Goal: Navigation & Orientation: Understand site structure

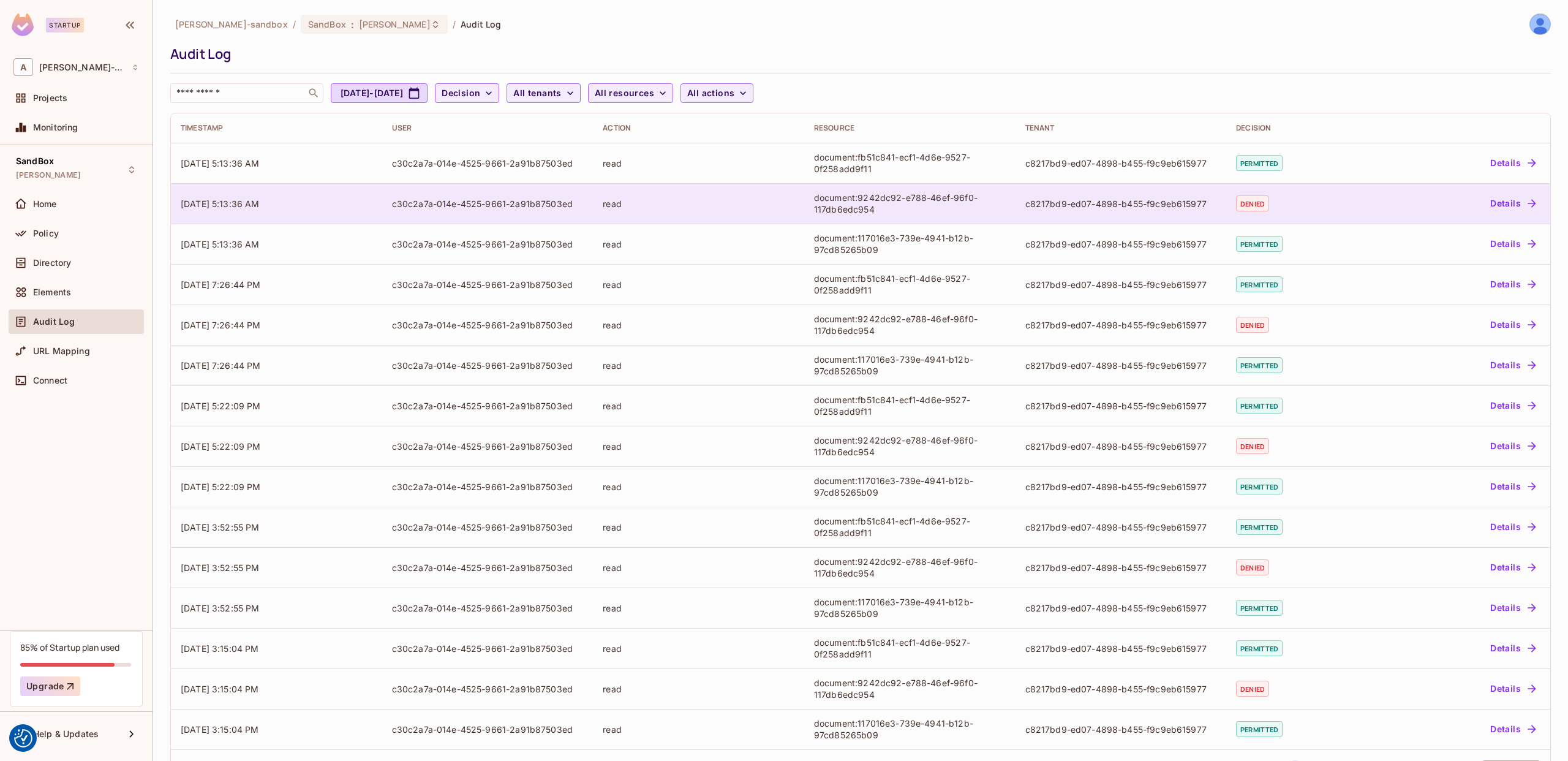
click at [1507, 198] on button "Details" at bounding box center [1513, 203] width 55 height 20
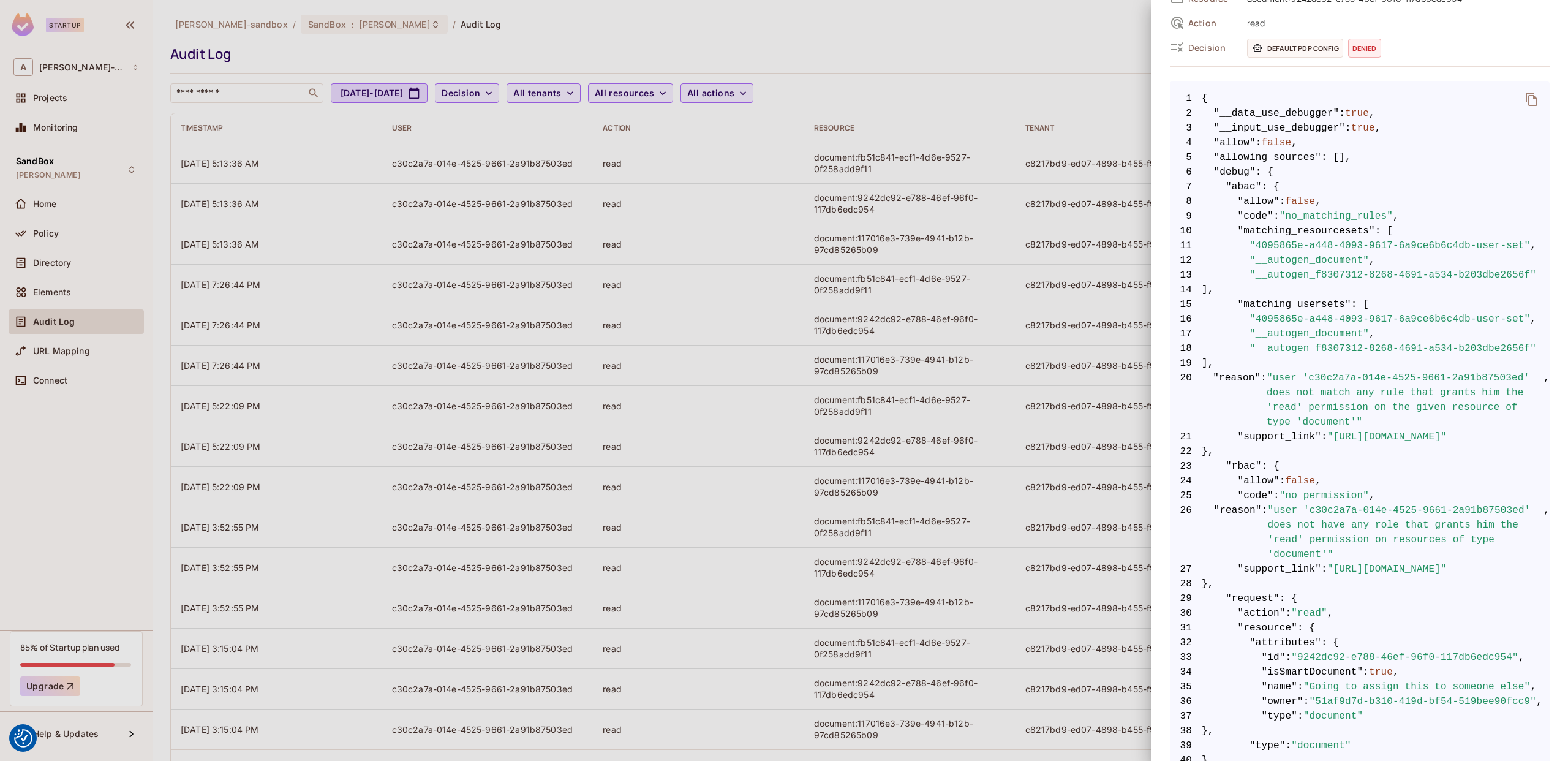
scroll to position [165, 0]
click at [969, 70] on div at bounding box center [784, 380] width 1568 height 761
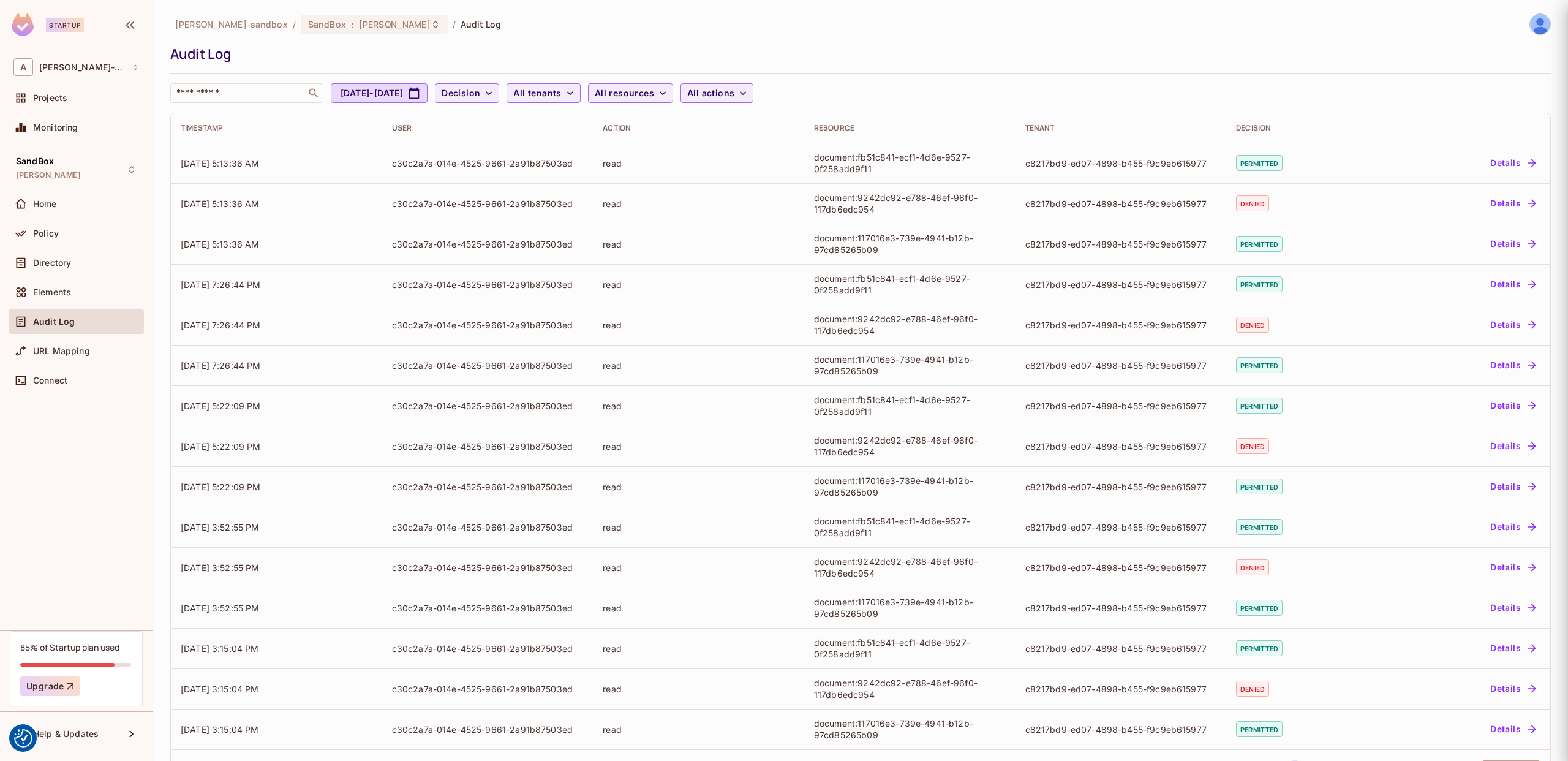
scroll to position [0, 0]
click at [92, 202] on div "Home" at bounding box center [86, 203] width 106 height 10
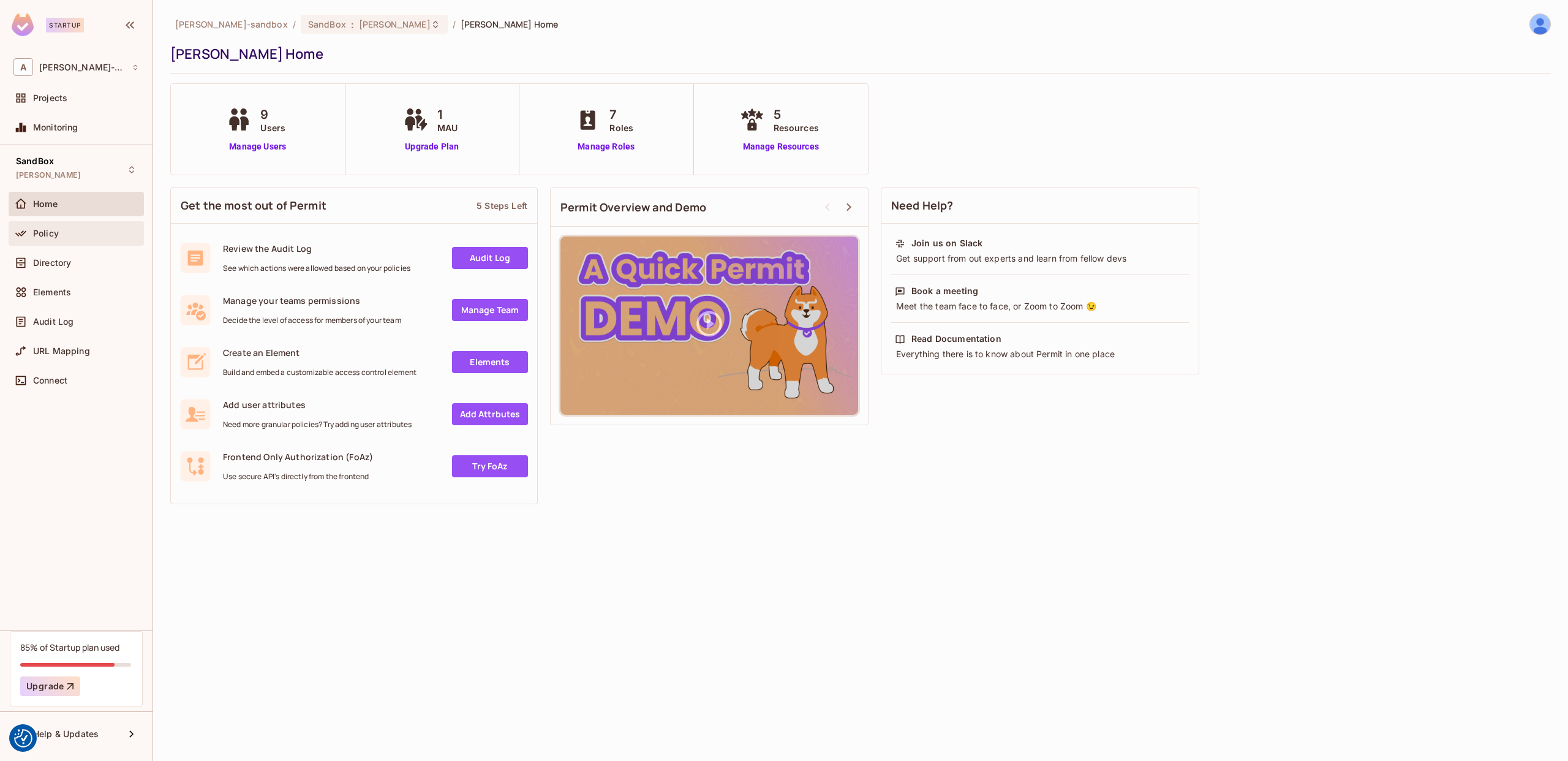
click at [71, 231] on div "Policy" at bounding box center [86, 233] width 106 height 10
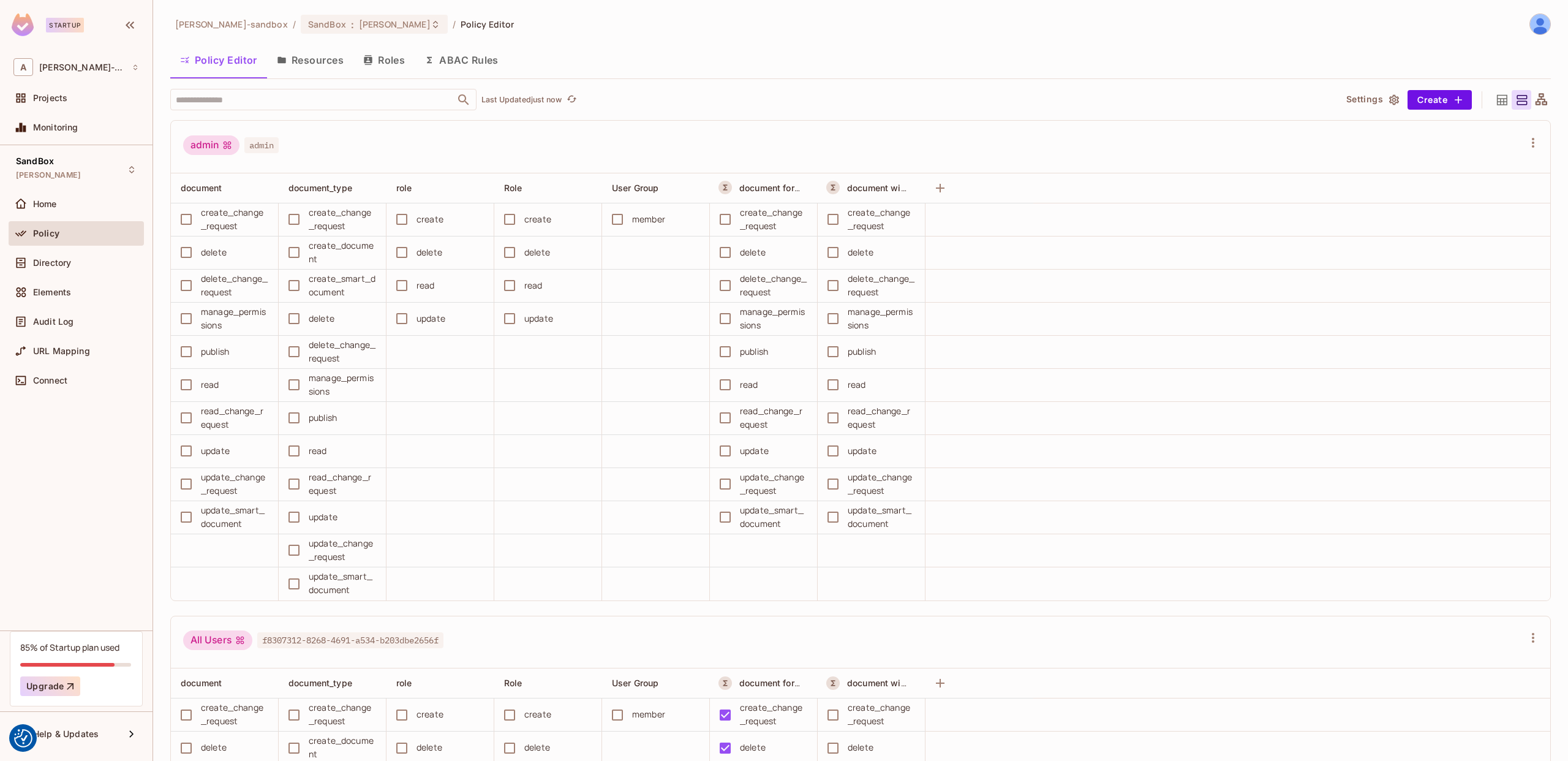
click at [470, 60] on button "ABAC Rules" at bounding box center [462, 59] width 94 height 30
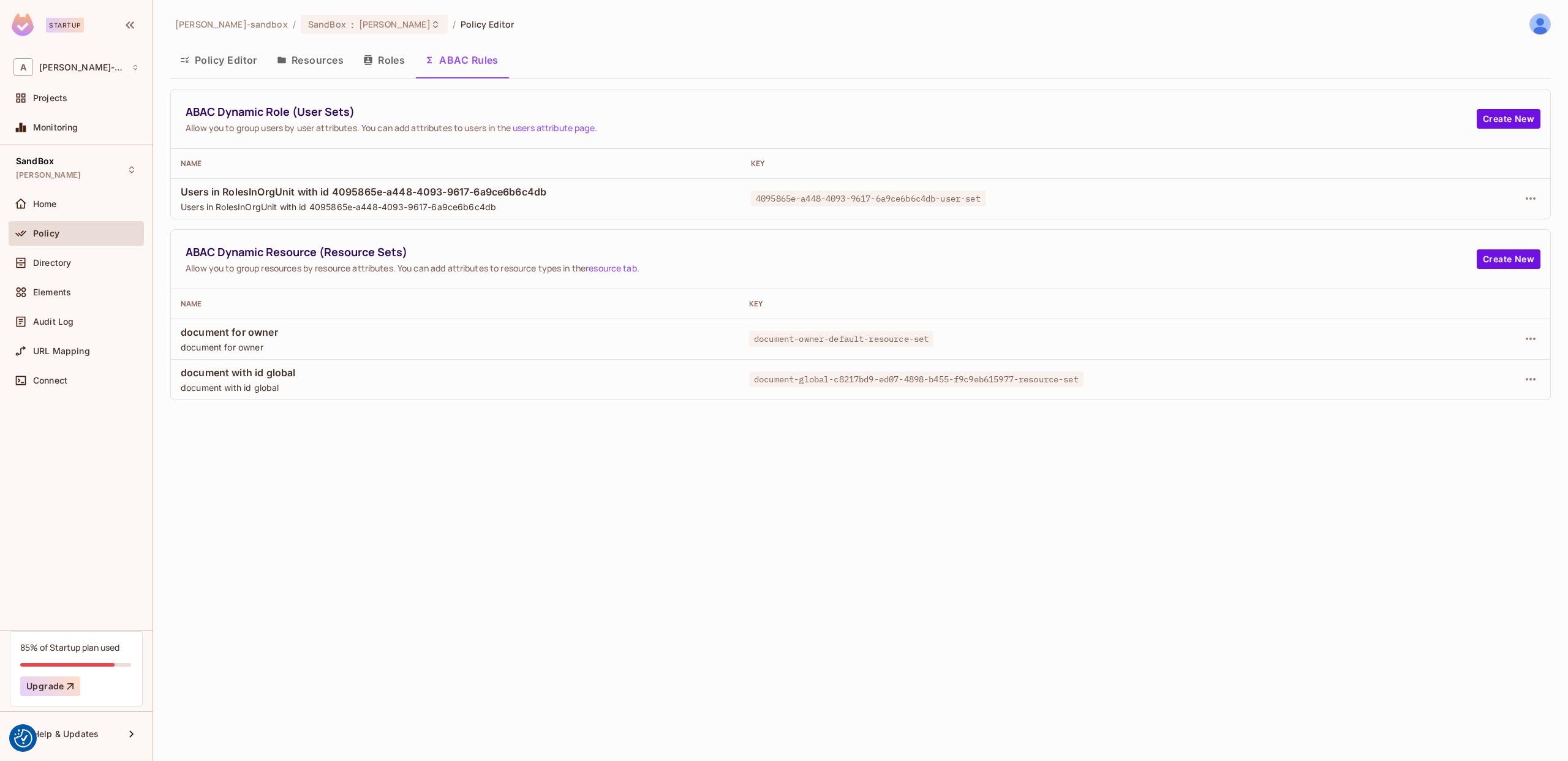
click at [220, 70] on button "Policy Editor" at bounding box center [218, 59] width 97 height 30
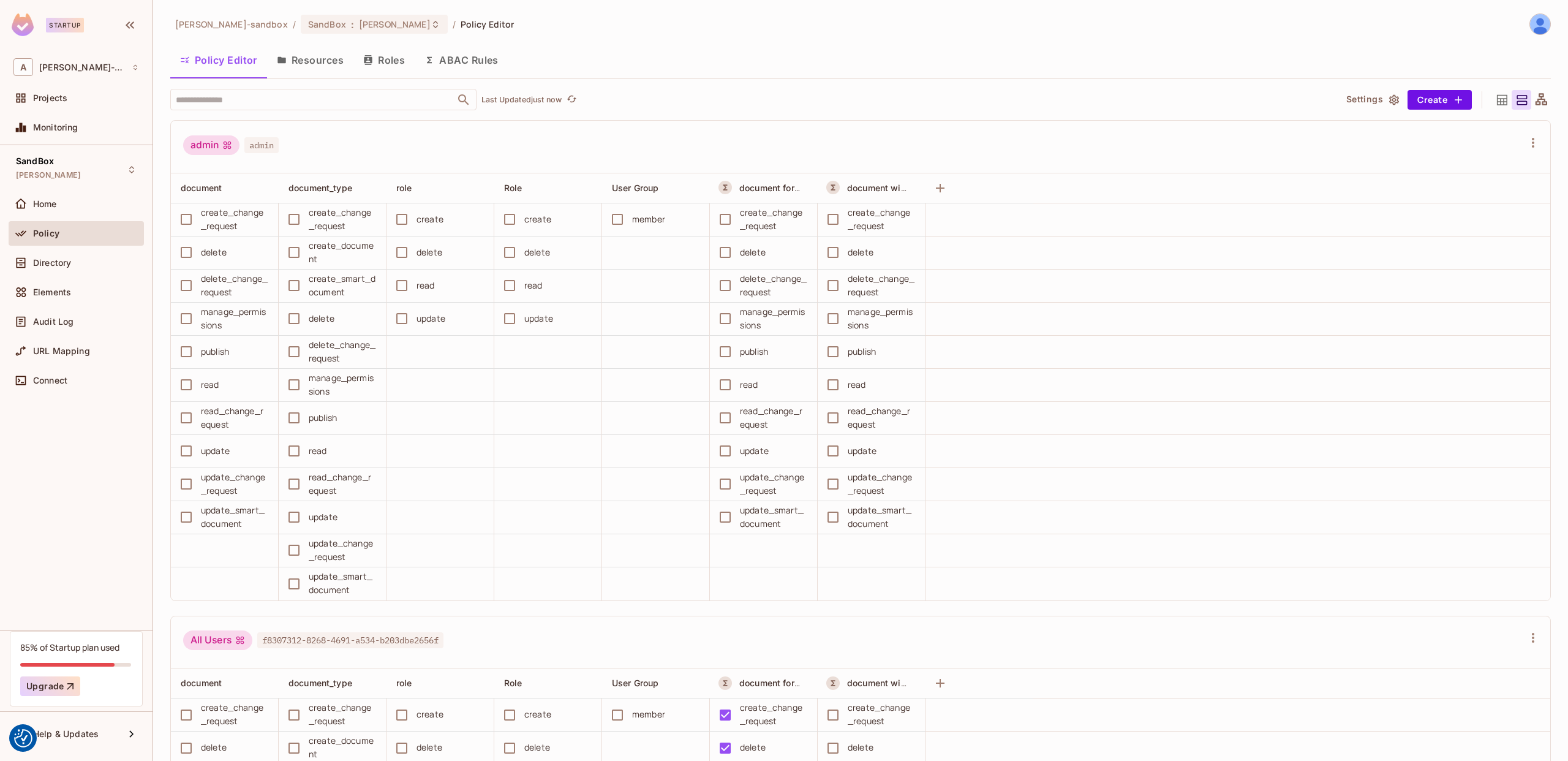
click at [317, 71] on button "Resources" at bounding box center [310, 59] width 87 height 30
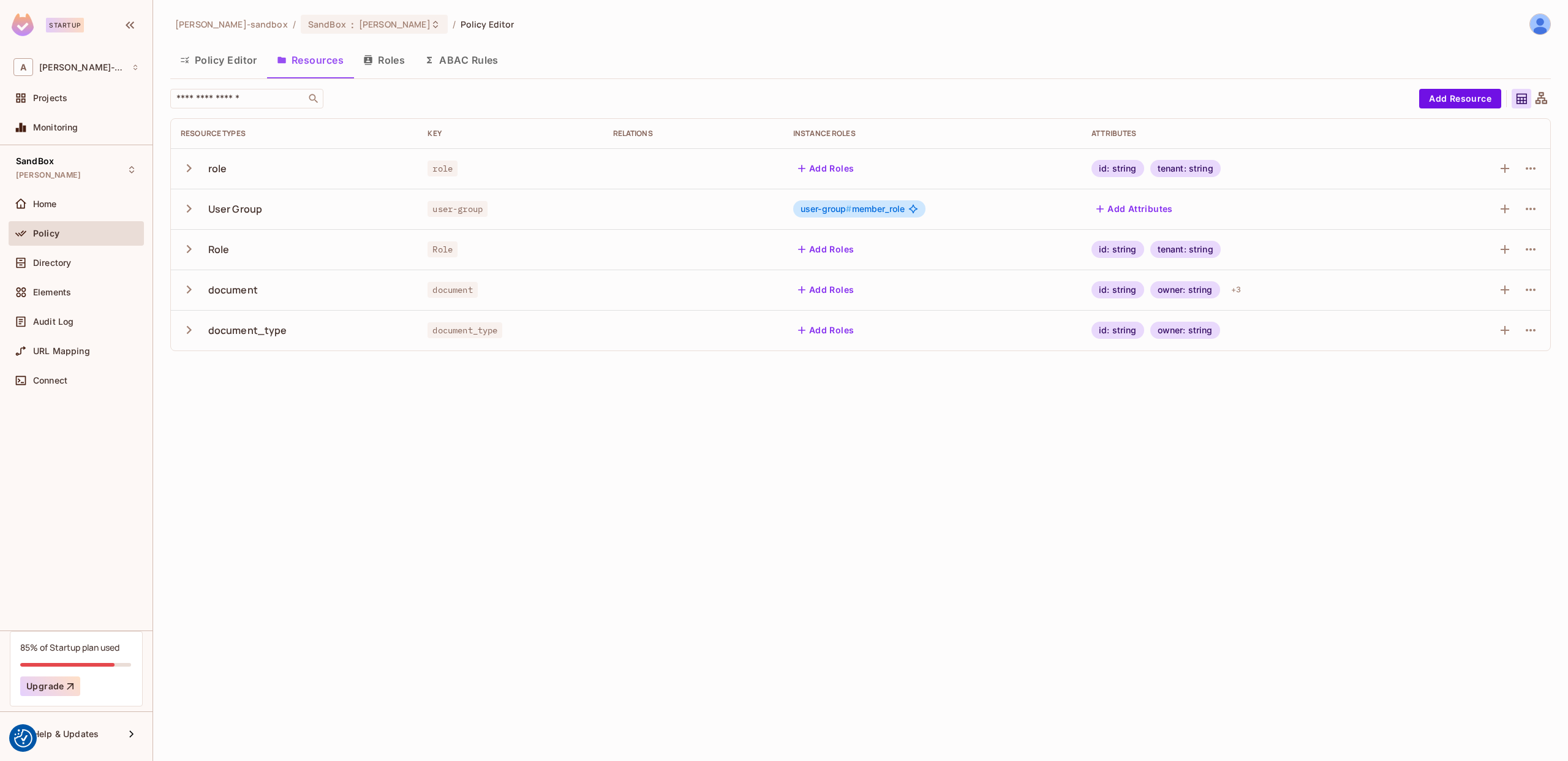
click at [249, 64] on button "Policy Editor" at bounding box center [218, 59] width 97 height 30
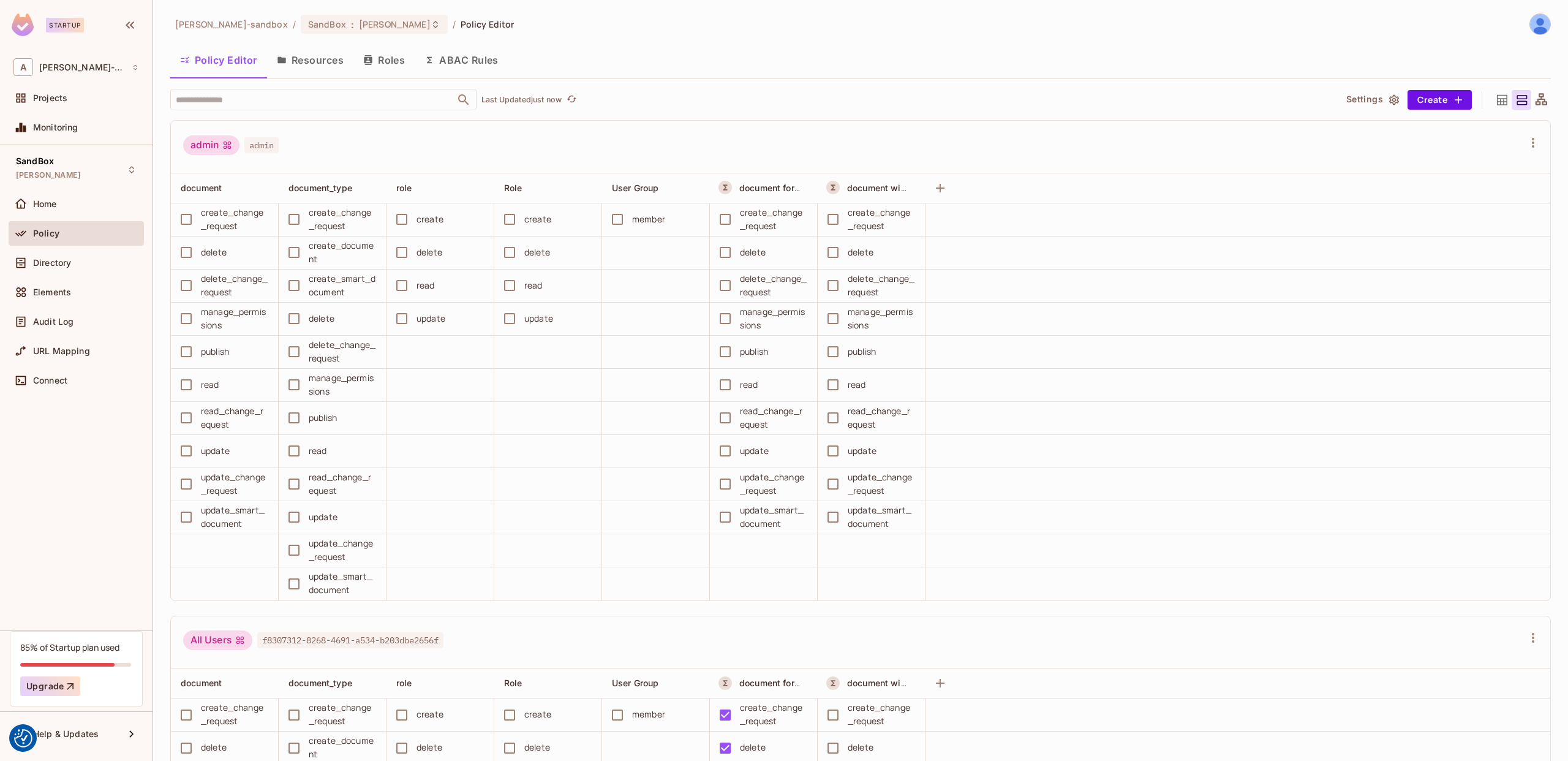
click at [223, 62] on button "Policy Editor" at bounding box center [218, 59] width 97 height 30
click at [73, 217] on div "Home" at bounding box center [76, 206] width 135 height 30
click at [331, 74] on button "Resources" at bounding box center [310, 59] width 87 height 30
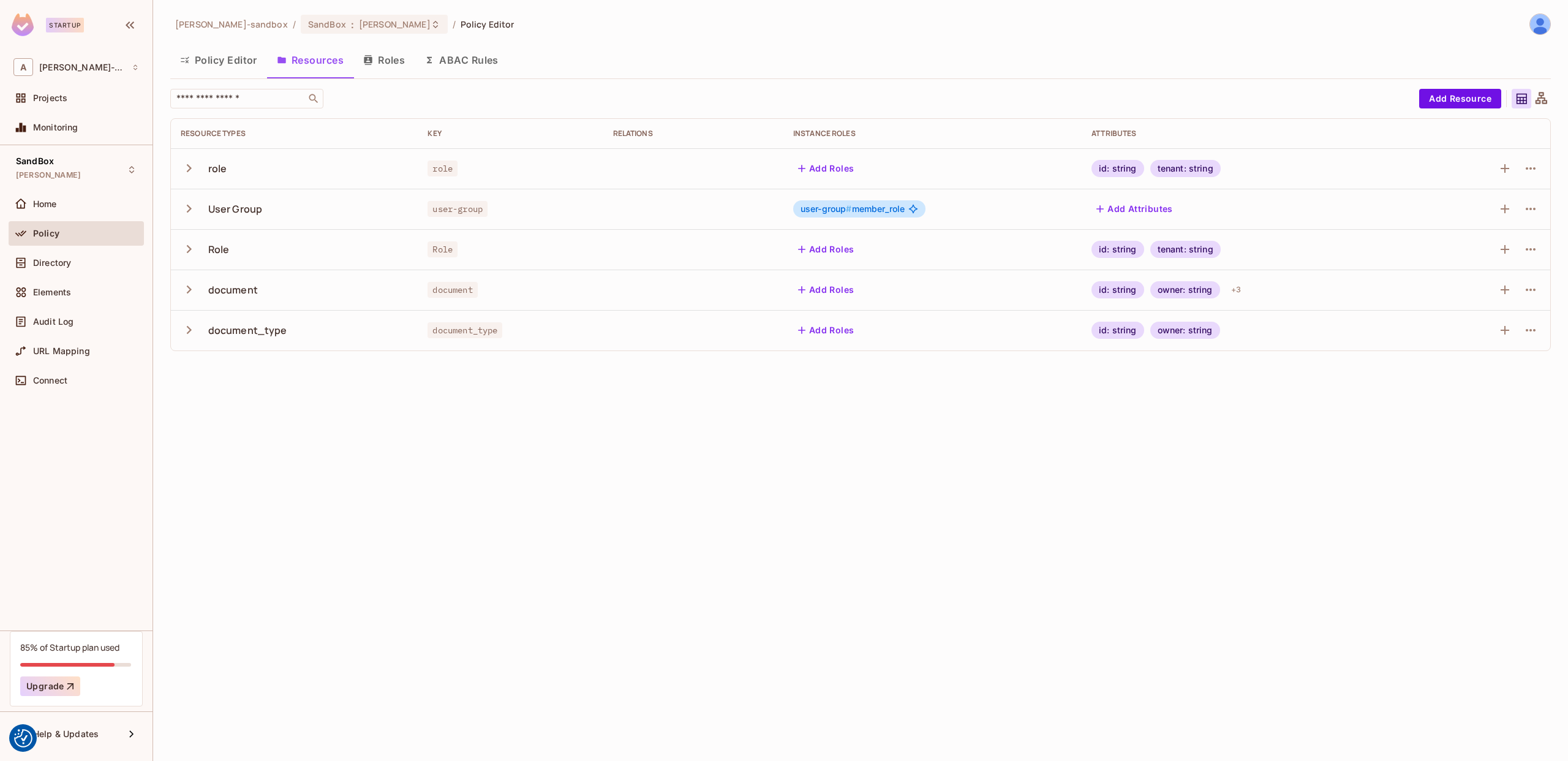
click at [187, 327] on icon "button" at bounding box center [189, 330] width 5 height 8
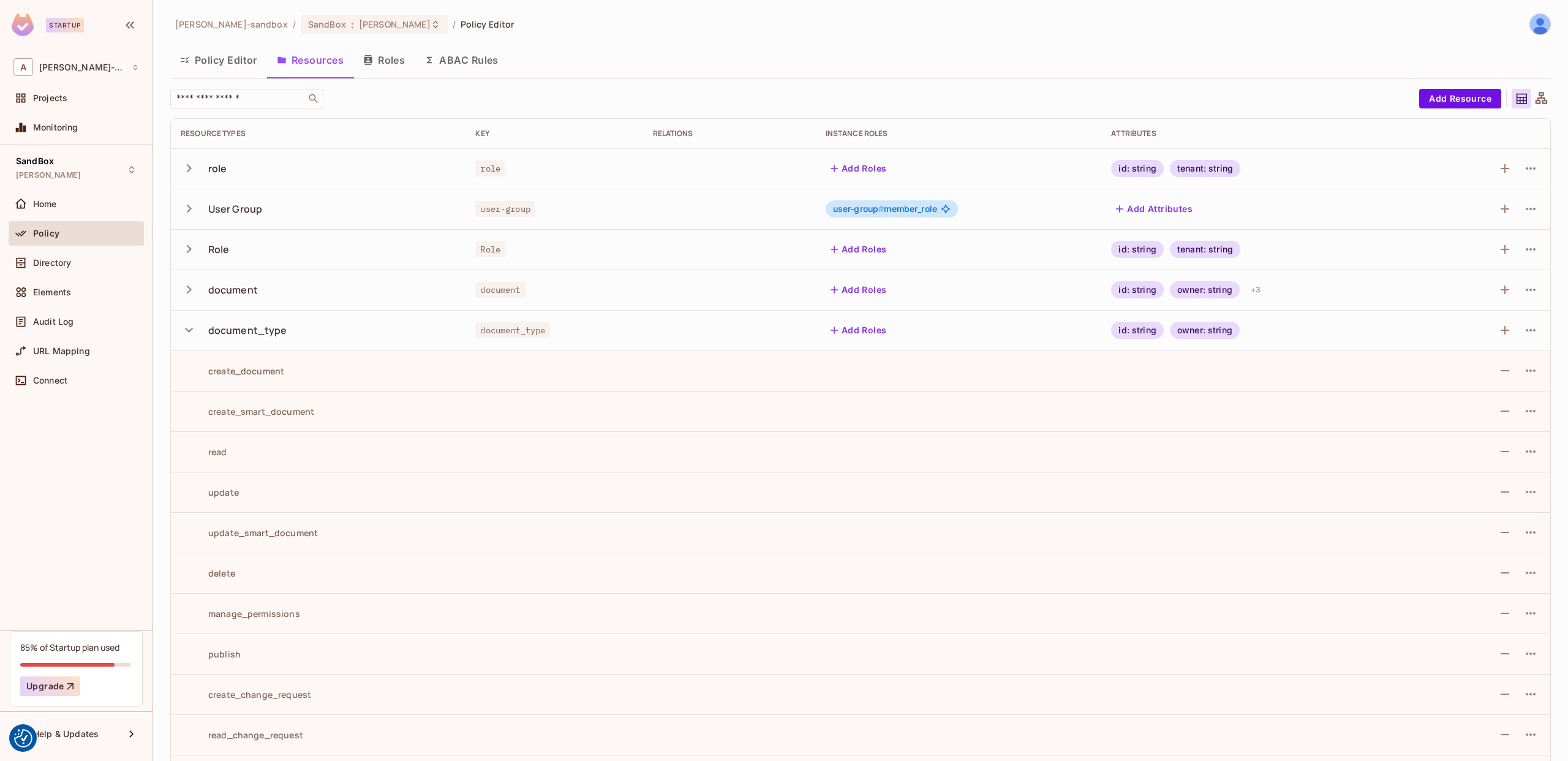
click at [187, 327] on icon "button" at bounding box center [189, 330] width 16 height 16
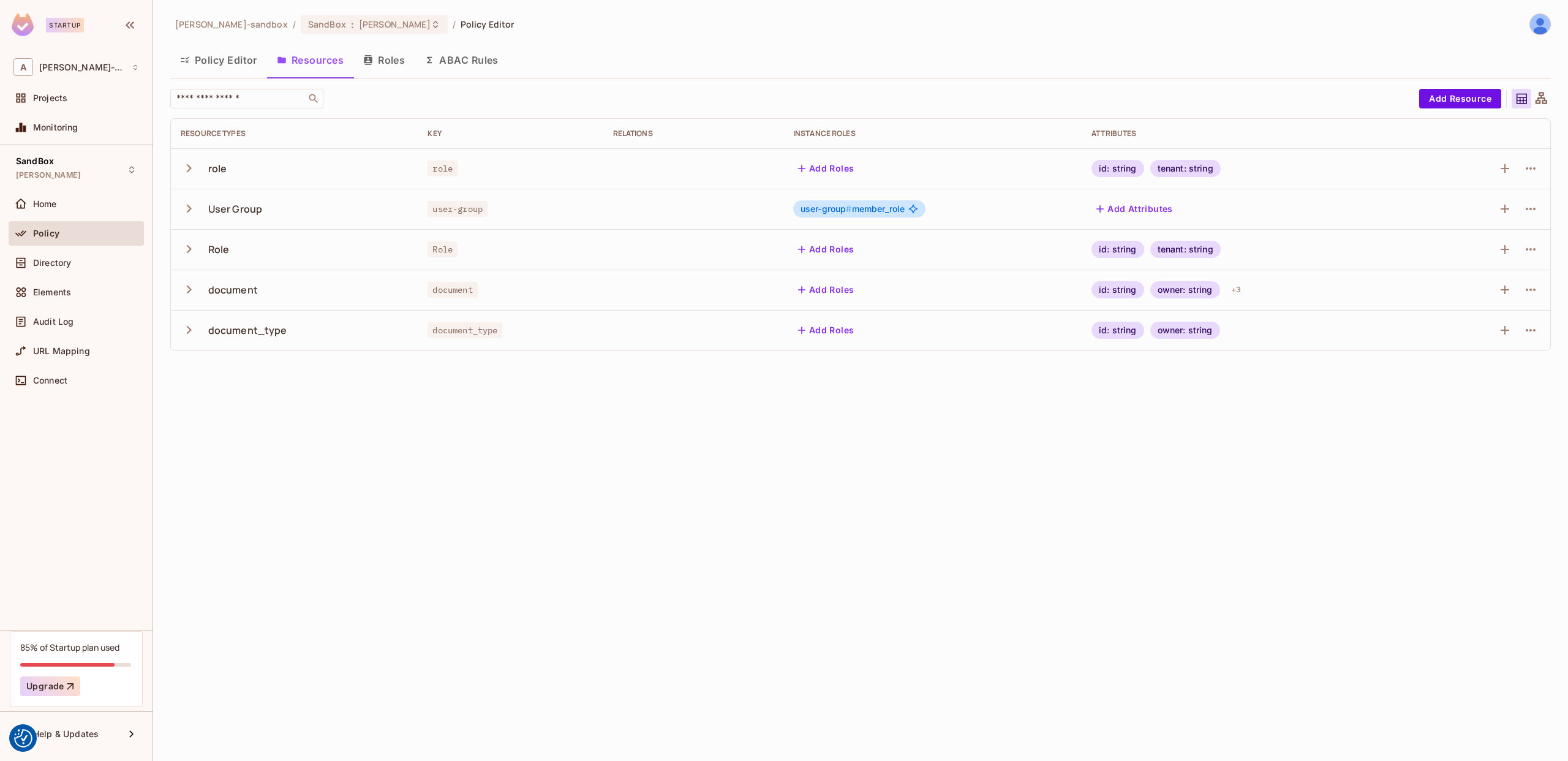
click at [194, 291] on icon "button" at bounding box center [189, 289] width 16 height 16
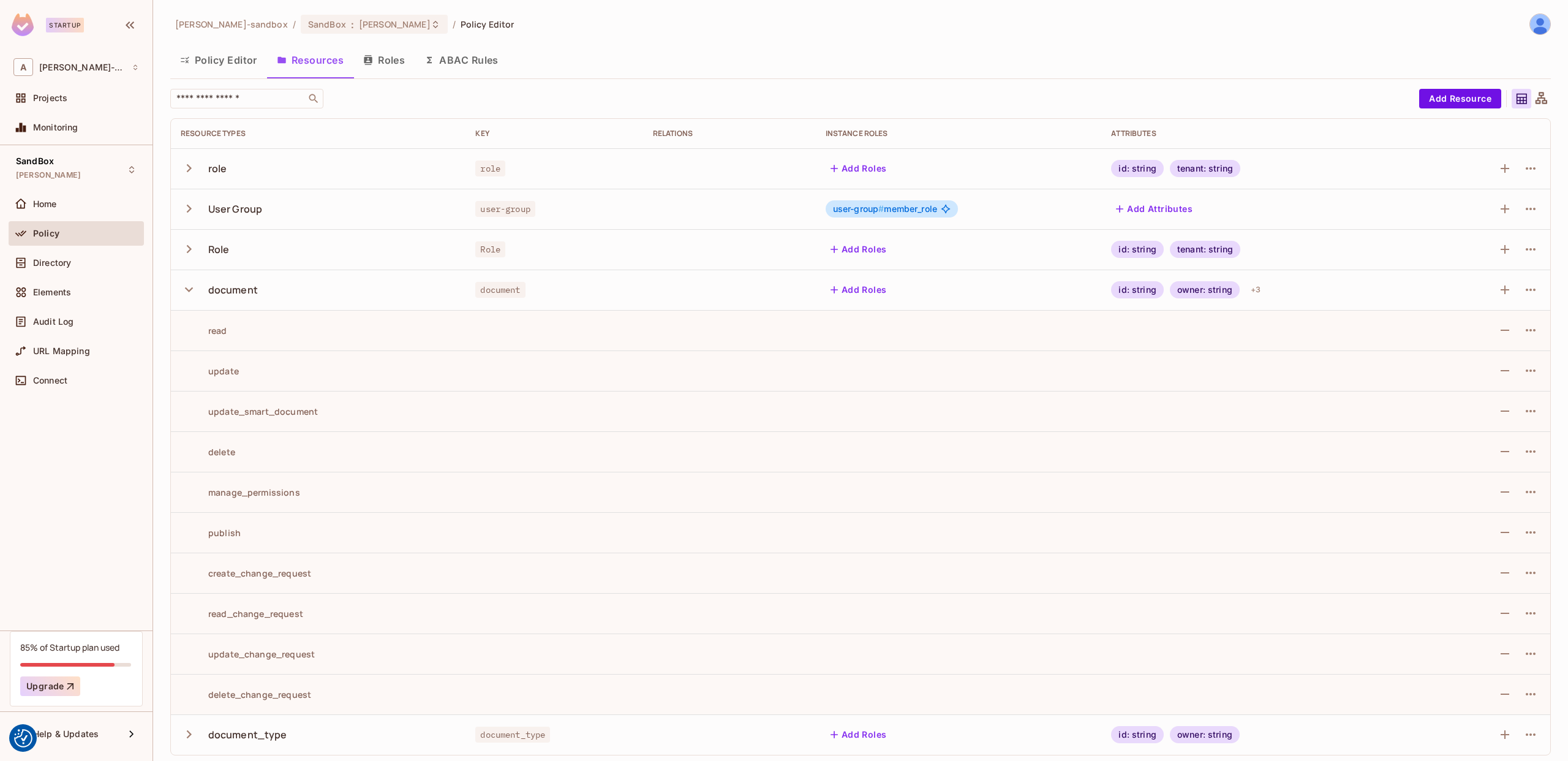
click at [194, 291] on icon "button" at bounding box center [189, 289] width 16 height 16
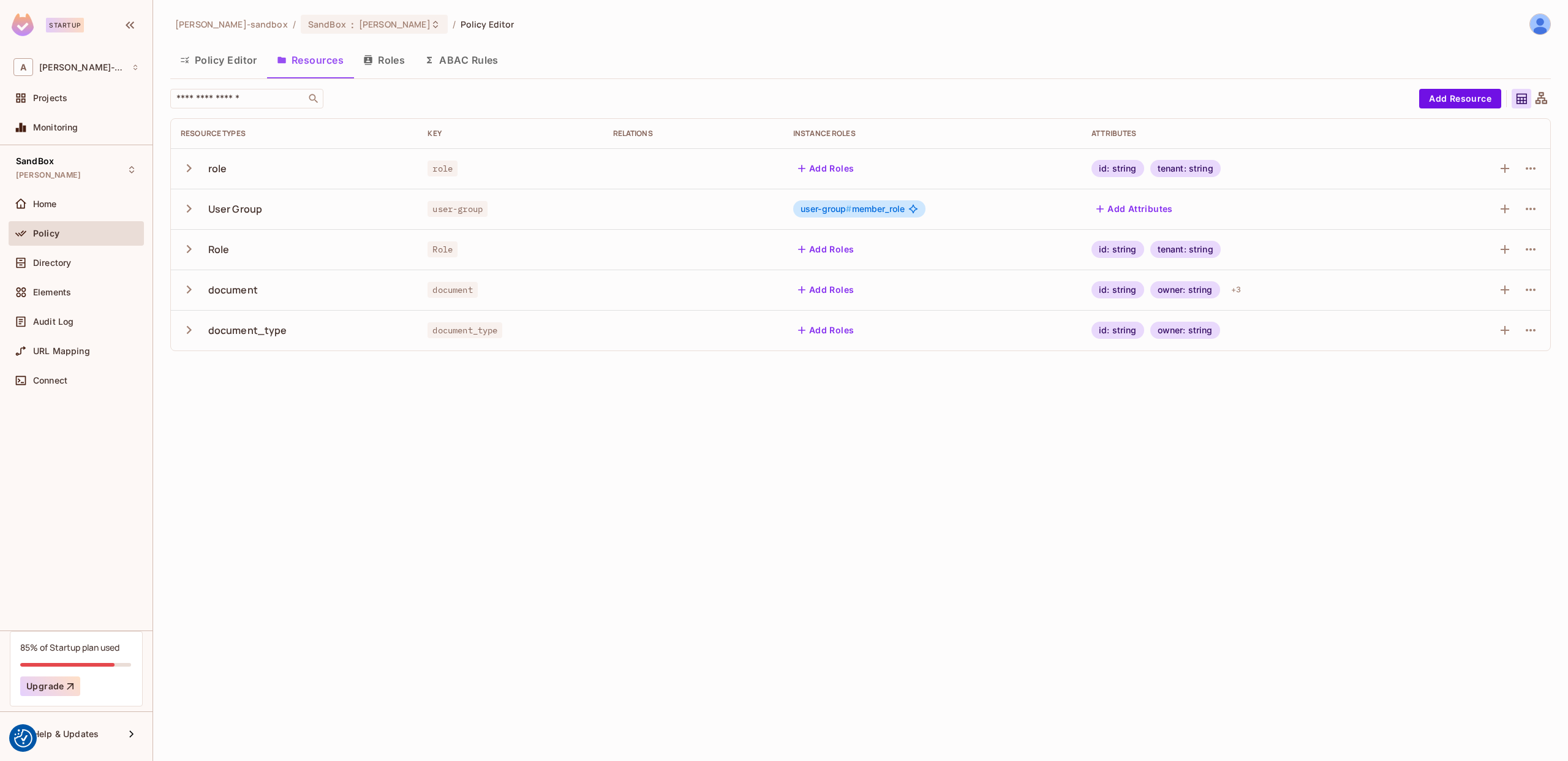
click at [391, 60] on button "Roles" at bounding box center [384, 59] width 61 height 30
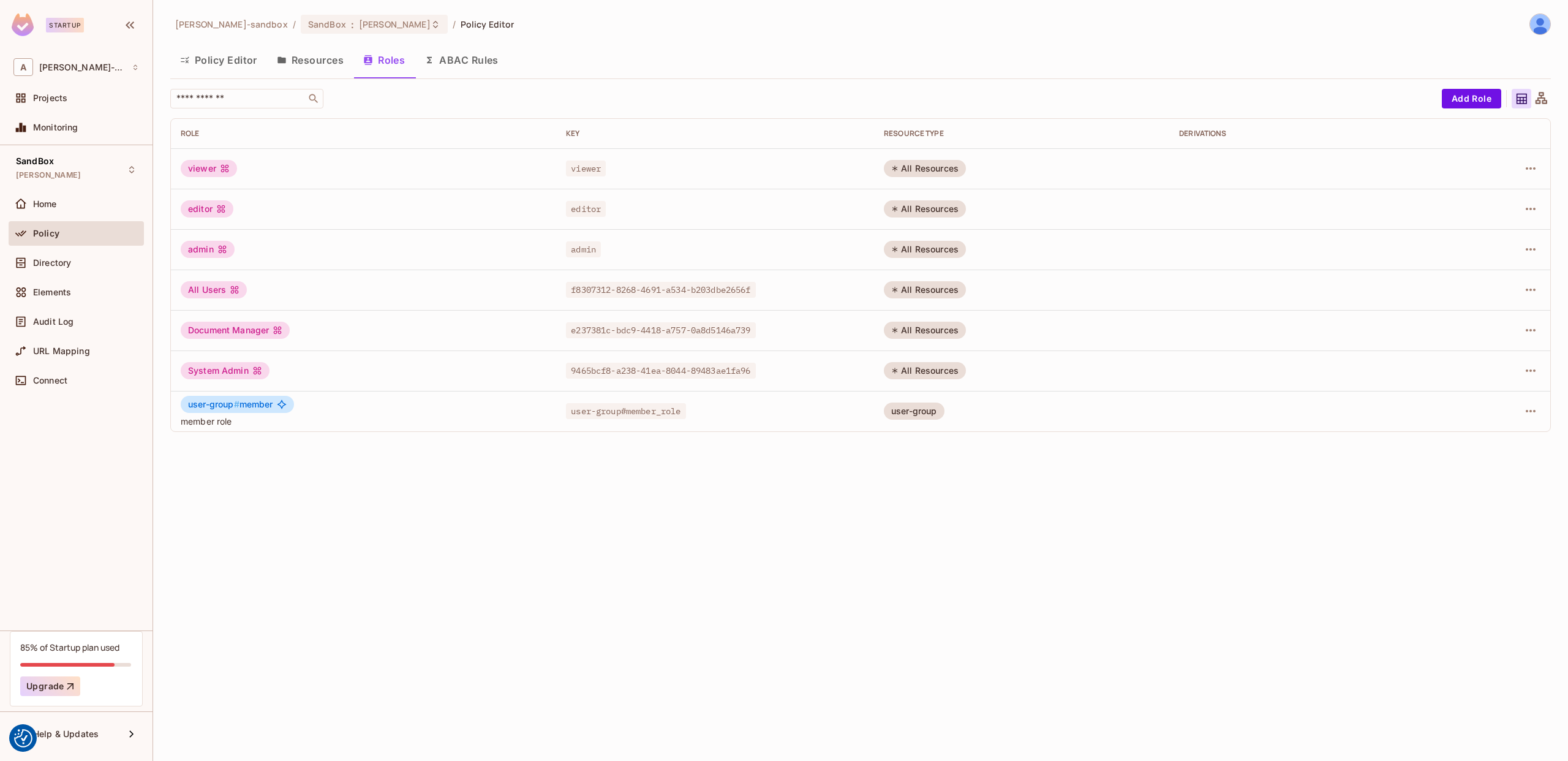
click at [450, 58] on button "ABAC Rules" at bounding box center [462, 59] width 94 height 30
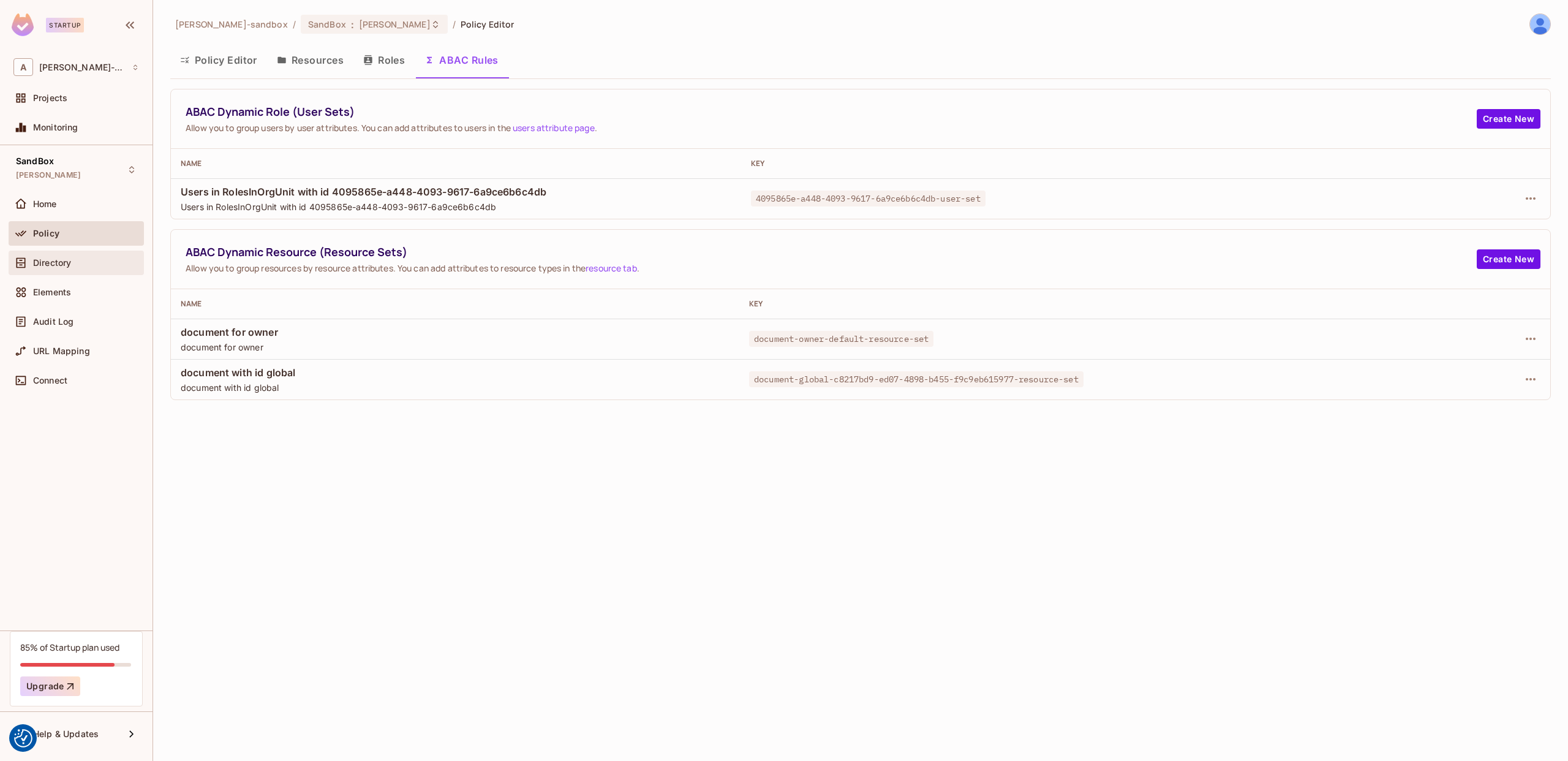
click at [57, 263] on span "Directory" at bounding box center [52, 263] width 38 height 10
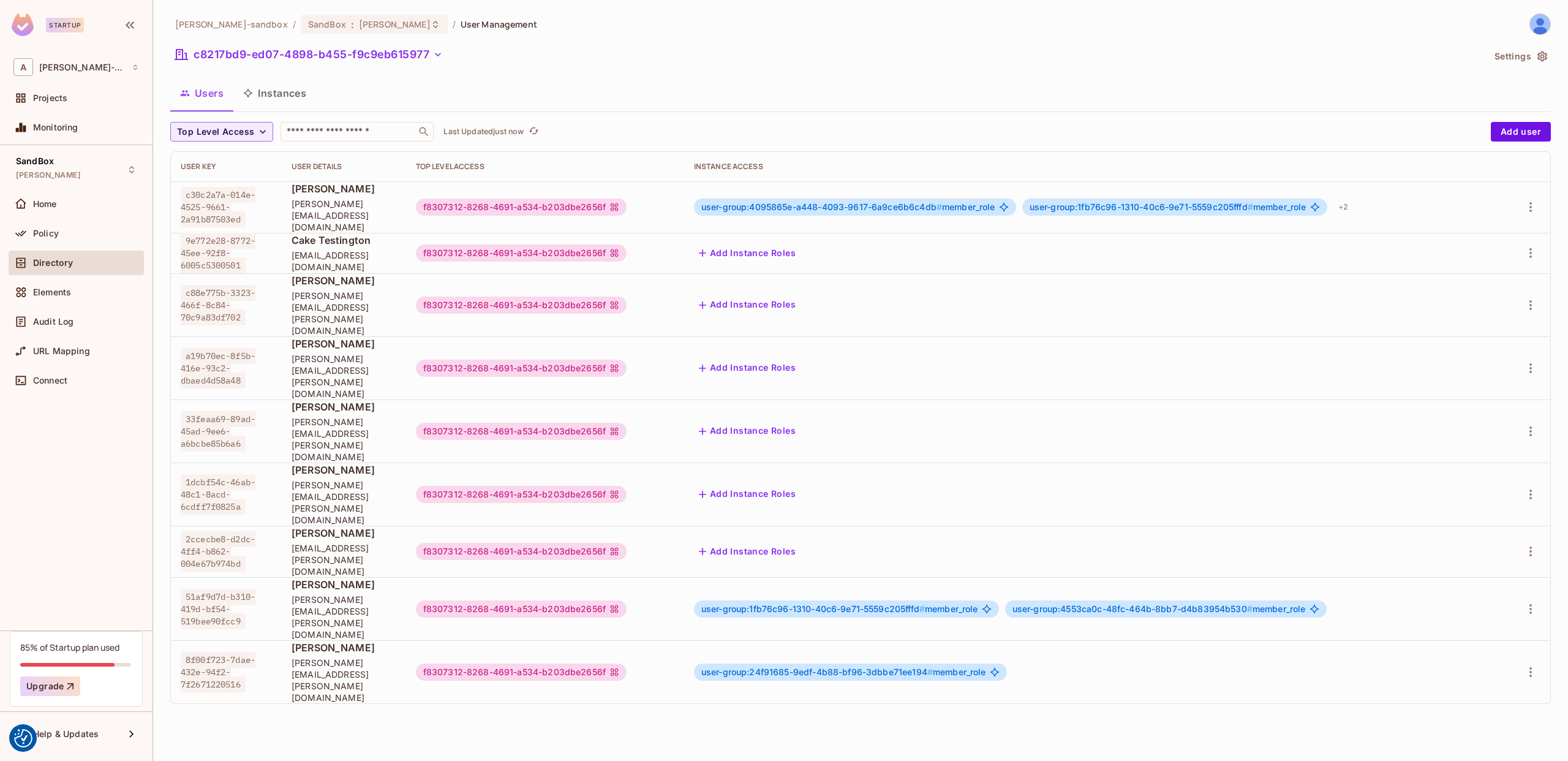
click at [285, 95] on button "Instances" at bounding box center [275, 92] width 83 height 30
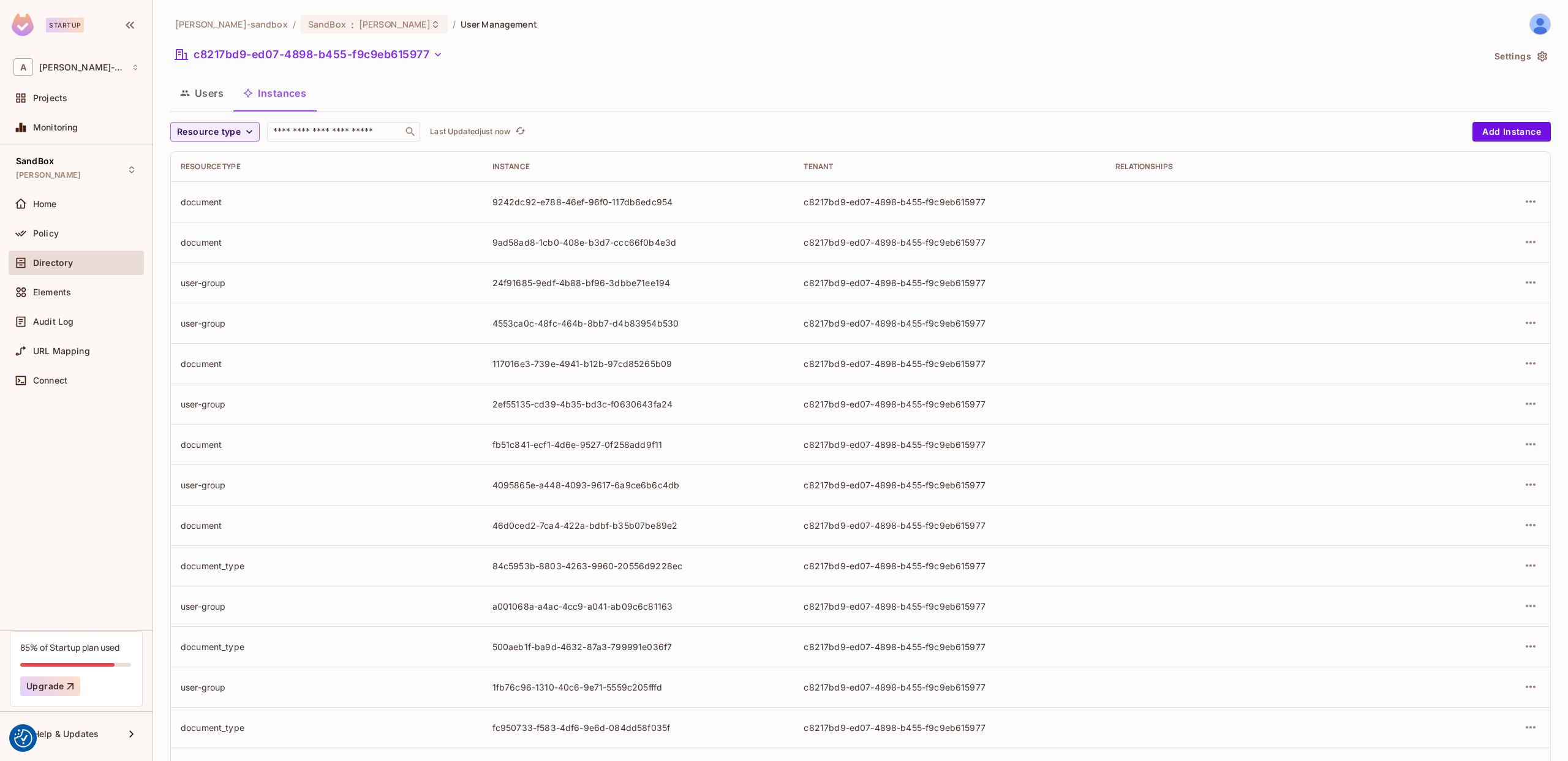
click at [220, 89] on button "Users" at bounding box center [201, 92] width 63 height 30
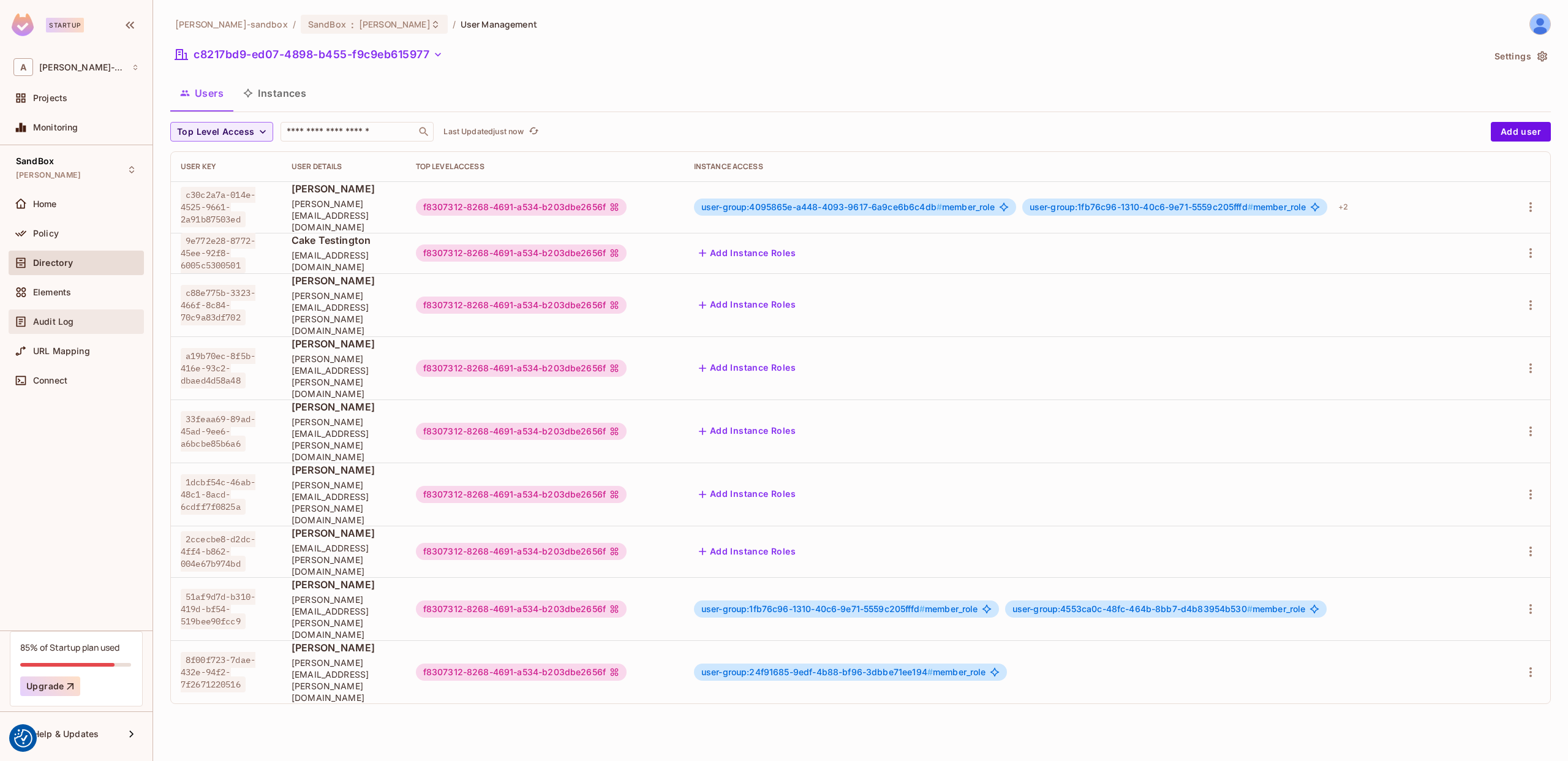
click at [91, 317] on div "Audit Log" at bounding box center [86, 321] width 106 height 10
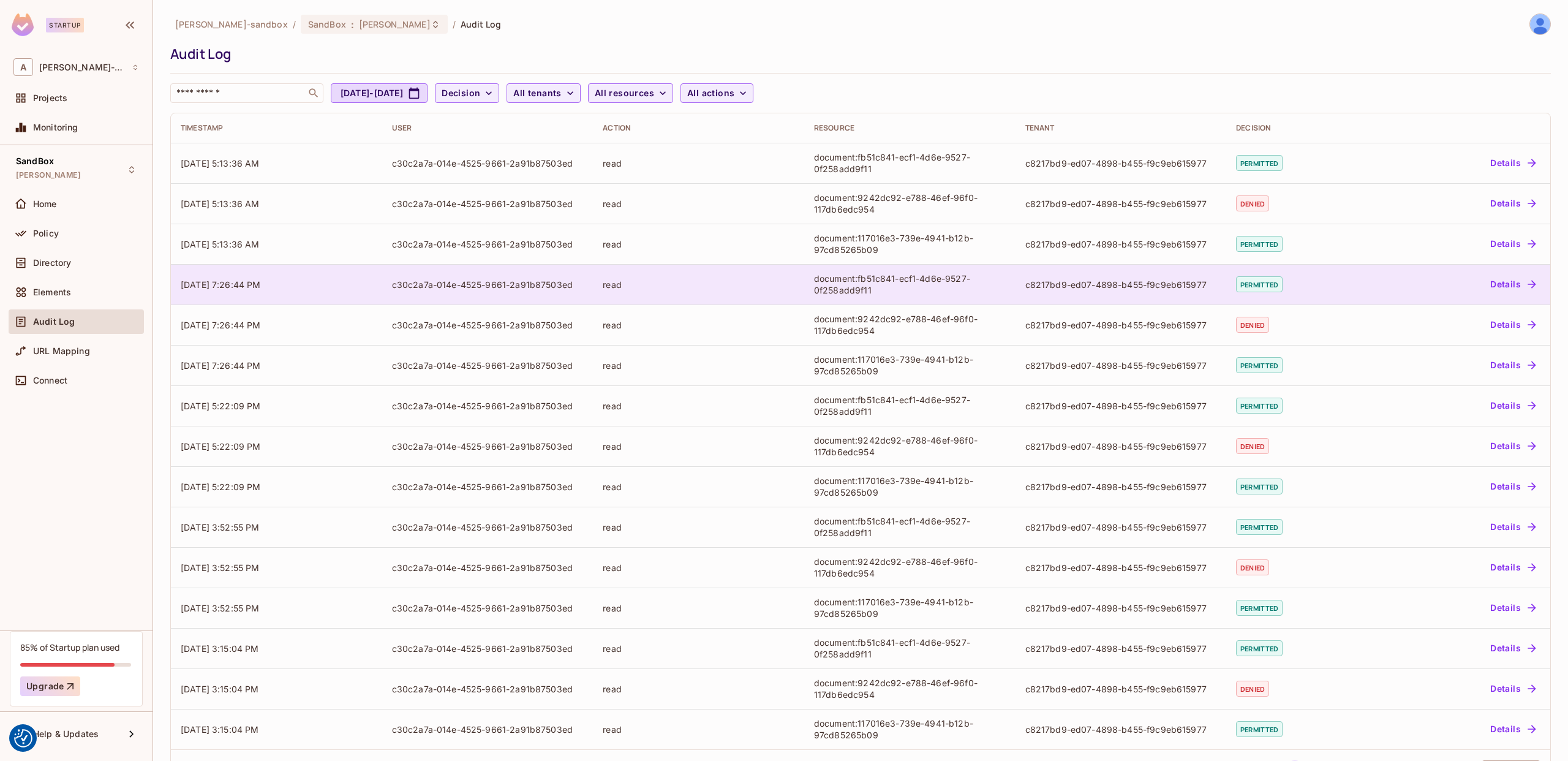
scroll to position [1, 0]
